Goal: Communication & Community: Participate in discussion

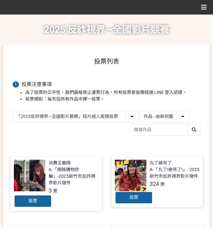
select select "13146"
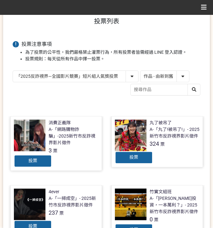
click at [149, 73] on select "作品 - 由新到舊 作品 - 由舊到新 票數 - 由多到少 票數 - 由少到多" at bounding box center [165, 76] width 49 height 11
select select "vote"
click at [141, 71] on select "作品 - 由新到舊 作品 - 由舊到新 票數 - 由多到少 票數 - 由少到多" at bounding box center [165, 76] width 49 height 11
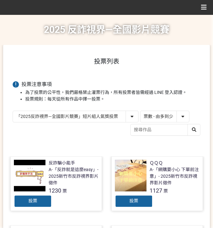
click at [149, 73] on div at bounding box center [107, 73] width 188 height 0
click at [41, 200] on div "投票" at bounding box center [33, 201] width 38 height 13
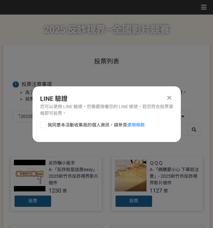
click at [81, 128] on div "我同意本活動收集我的個人資訊，請參見 使用條款" at bounding box center [107, 128] width 148 height 13
click at [81, 125] on span "我同意本活動收集我的個人資訊，請參見 使用條款" at bounding box center [96, 125] width 97 height 7
click at [45, 125] on input "我同意本活動收集我的個人資訊，請參見 使用條款" at bounding box center [42, 125] width 4 height 4
checkbox input "false"
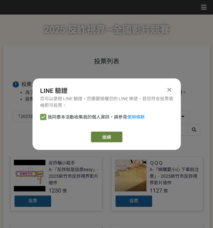
click at [96, 138] on link "繼續" at bounding box center [107, 136] width 32 height 11
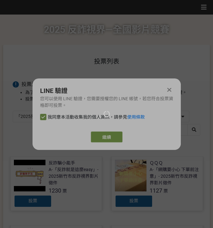
click at [107, 141] on div at bounding box center [106, 114] width 213 height 228
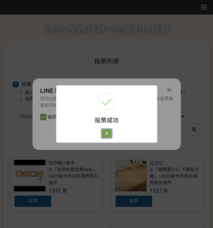
click at [107, 136] on button "好" at bounding box center [107, 133] width 10 height 9
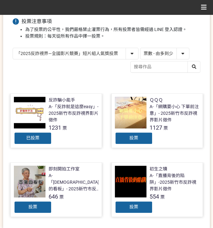
scroll to position [63, 0]
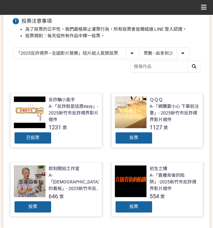
click at [126, 136] on div "投票" at bounding box center [134, 137] width 38 height 13
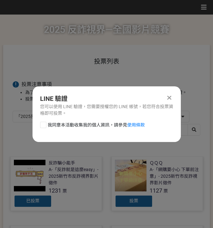
scroll to position [0, 0]
click at [86, 127] on span "我同意本活動收集我的個人資訊，請參見 使用條款" at bounding box center [96, 125] width 97 height 7
click at [45, 127] on input "我同意本活動收集我的個人資訊，請參見 使用條款" at bounding box center [42, 125] width 4 height 4
checkbox input "false"
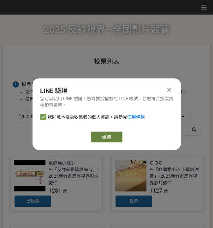
click at [112, 137] on button "繼續" at bounding box center [107, 136] width 32 height 11
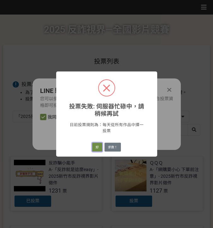
click at [97, 147] on button "好" at bounding box center [97, 146] width 10 height 9
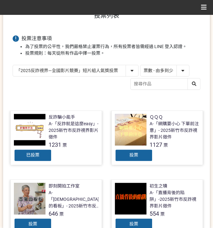
scroll to position [57, 0]
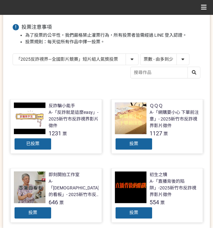
click at [66, 60] on select "「2025反詐視界—全國影片競賽」短影音組人氣獎投票 「2025反詐視界—全國影片競賽」短片組人氣獎投票" at bounding box center [75, 59] width 125 height 11
select select "13147"
click at [13, 54] on select "「2025反詐視界—全國影片競賽」短影音組人氣獎投票 「2025反詐視界—全國影片競賽」短片組人氣獎投票" at bounding box center [75, 59] width 125 height 11
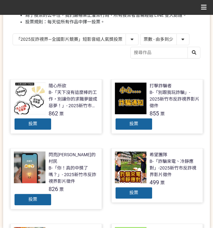
scroll to position [84, 0]
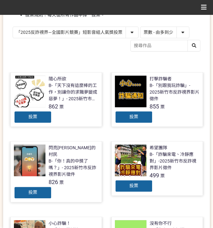
click at [34, 117] on span "投票" at bounding box center [32, 116] width 9 height 5
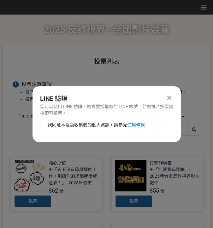
scroll to position [0, 0]
click at [57, 127] on span "我同意本活動收集我的個人資訊，請參見 使用條款" at bounding box center [96, 125] width 97 height 7
click at [45, 127] on input "我同意本活動收集我的個人資訊，請參見 使用條款" at bounding box center [42, 125] width 4 height 4
checkbox input "false"
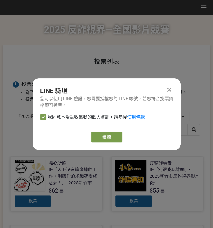
click at [88, 134] on div "繼續" at bounding box center [106, 136] width 133 height 11
click at [98, 133] on link "繼續" at bounding box center [107, 136] width 32 height 11
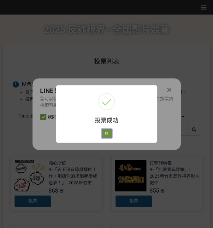
click at [107, 133] on button "好" at bounding box center [107, 133] width 10 height 9
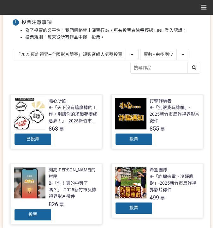
scroll to position [72, 0]
